Goal: Task Accomplishment & Management: Manage account settings

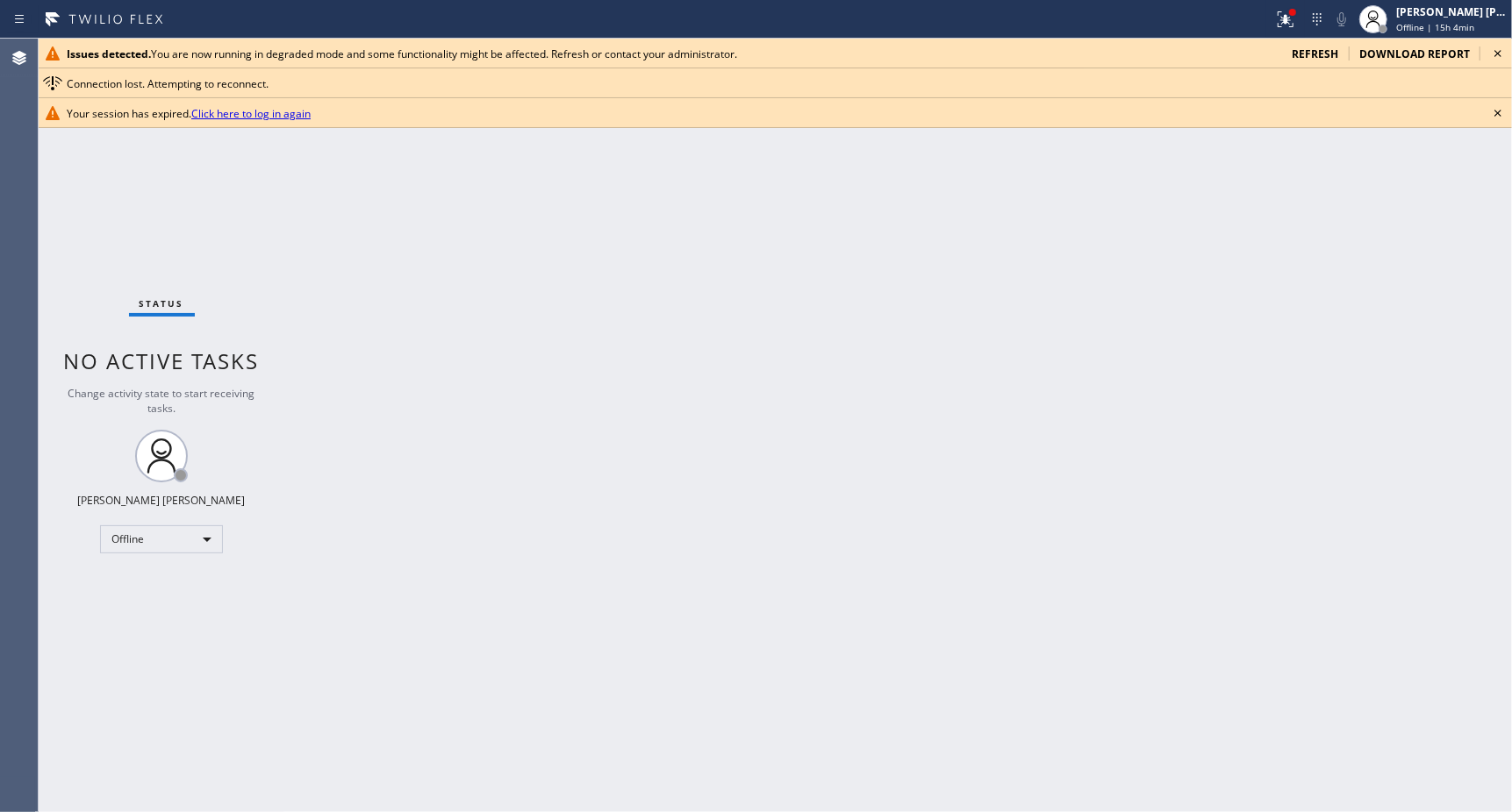
click at [1313, 47] on span "refresh" at bounding box center [1314, 54] width 47 height 15
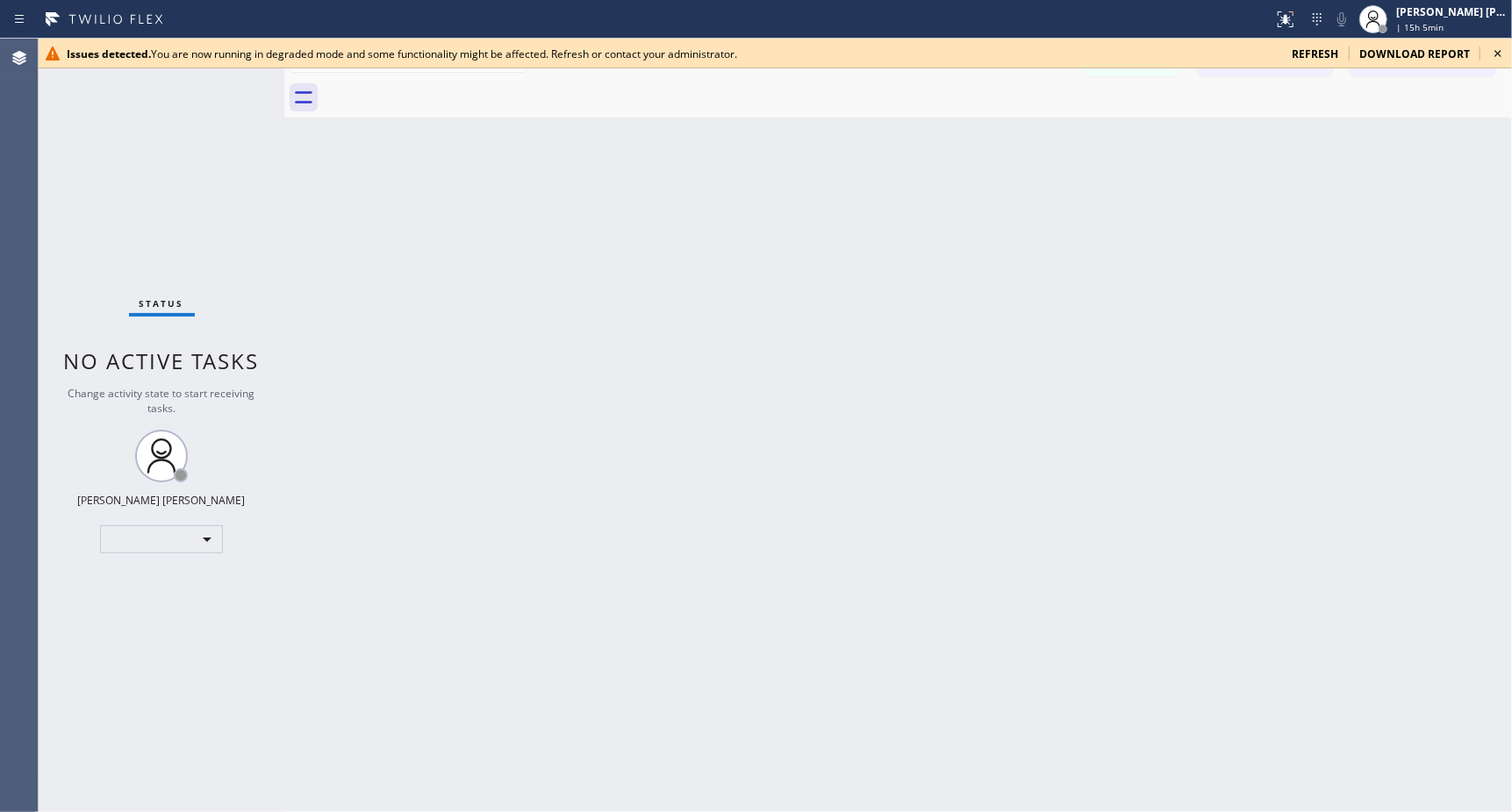
drag, startPoint x: 1323, startPoint y: 40, endPoint x: 1326, endPoint y: 54, distance: 14.3
click at [1323, 42] on div "Issues detected. You are now running in degraded mode and some functionality mi…" at bounding box center [775, 54] width 1473 height 30
click at [1326, 54] on span "refresh" at bounding box center [1314, 54] width 47 height 15
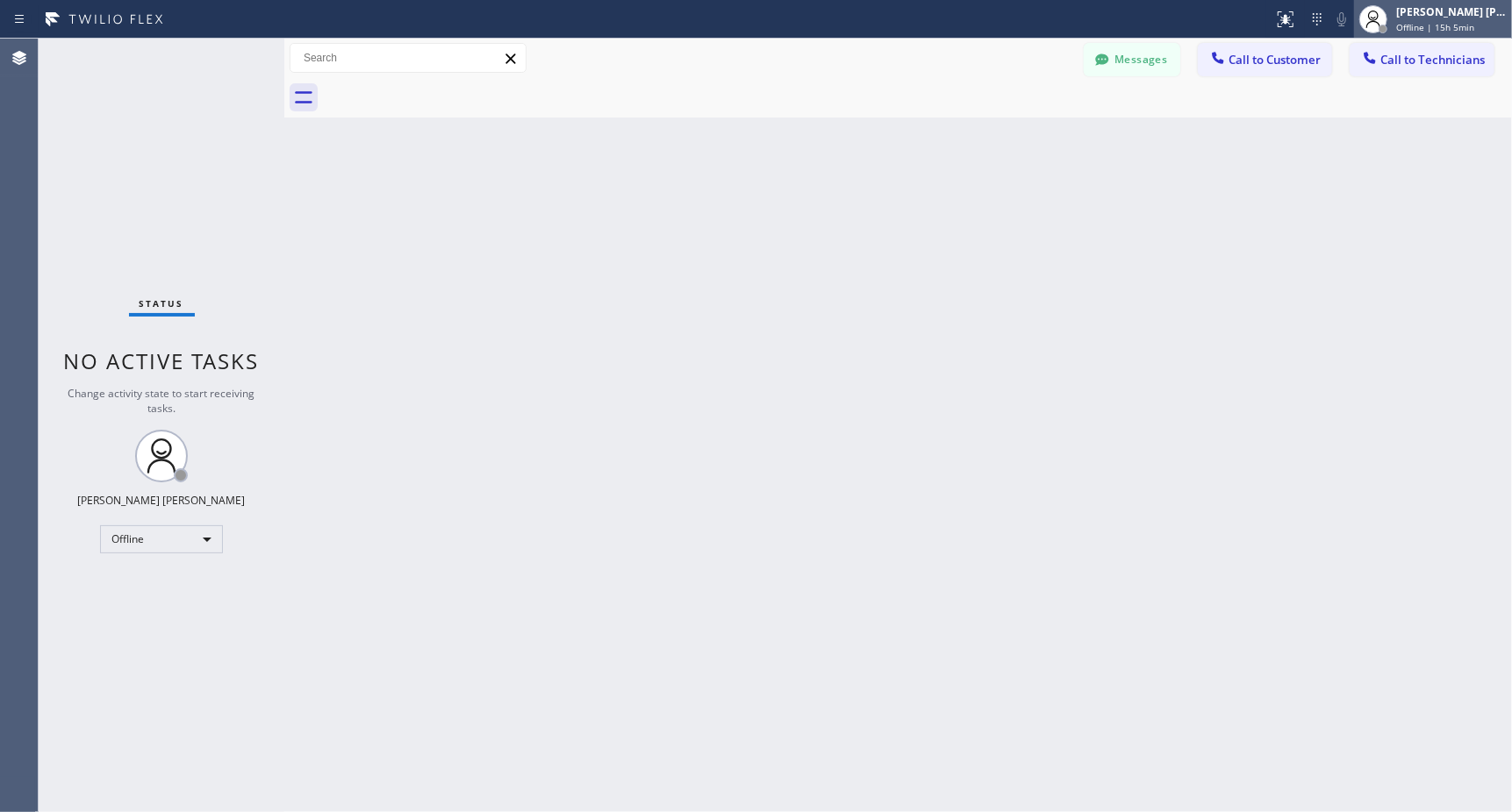
click at [1431, 21] on span "Offline | 15h 5min" at bounding box center [1435, 27] width 78 height 12
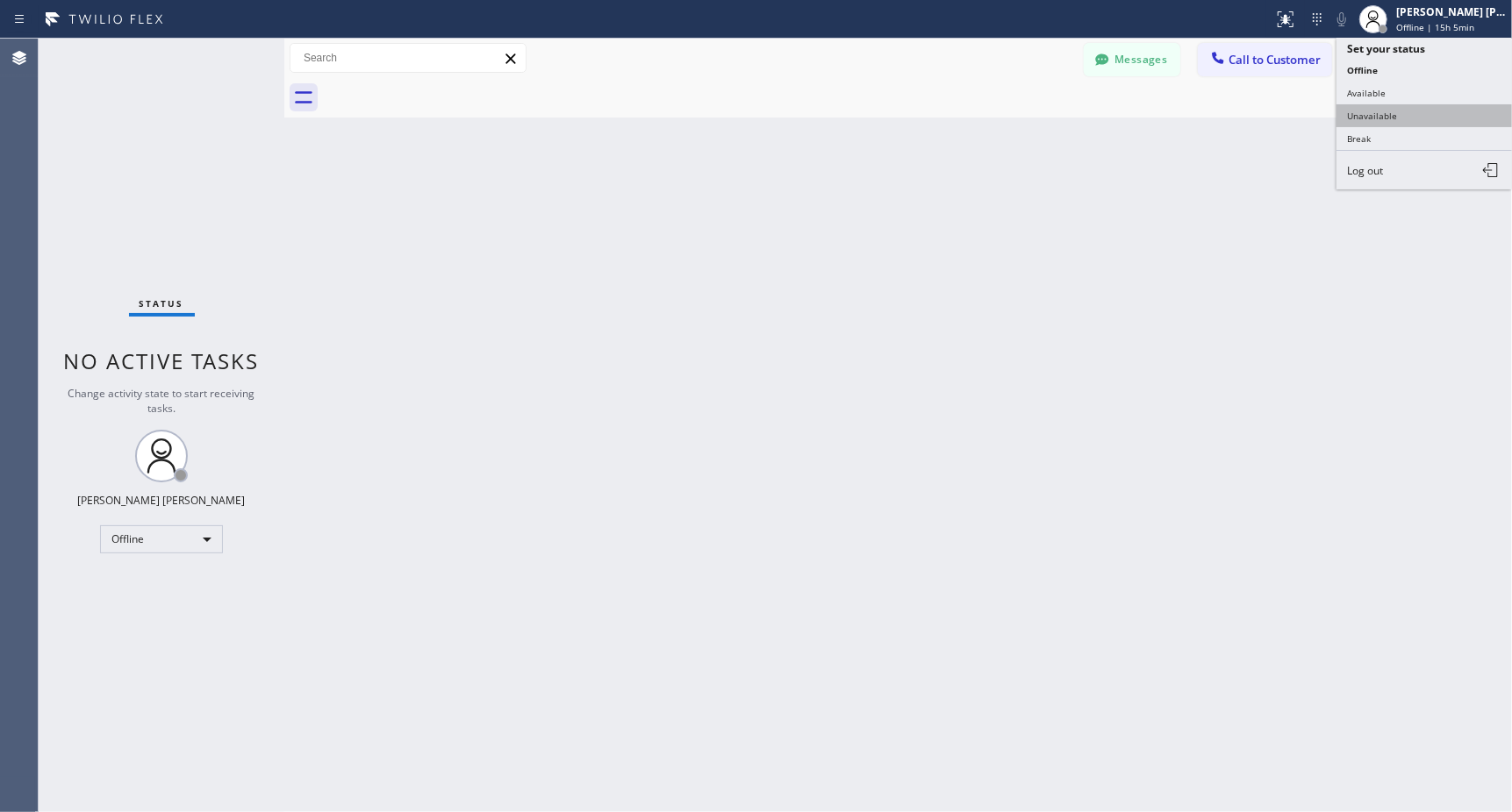
click at [1406, 115] on button "Unavailable" at bounding box center [1424, 116] width 176 height 23
